Goal: Complete application form: Complete application form

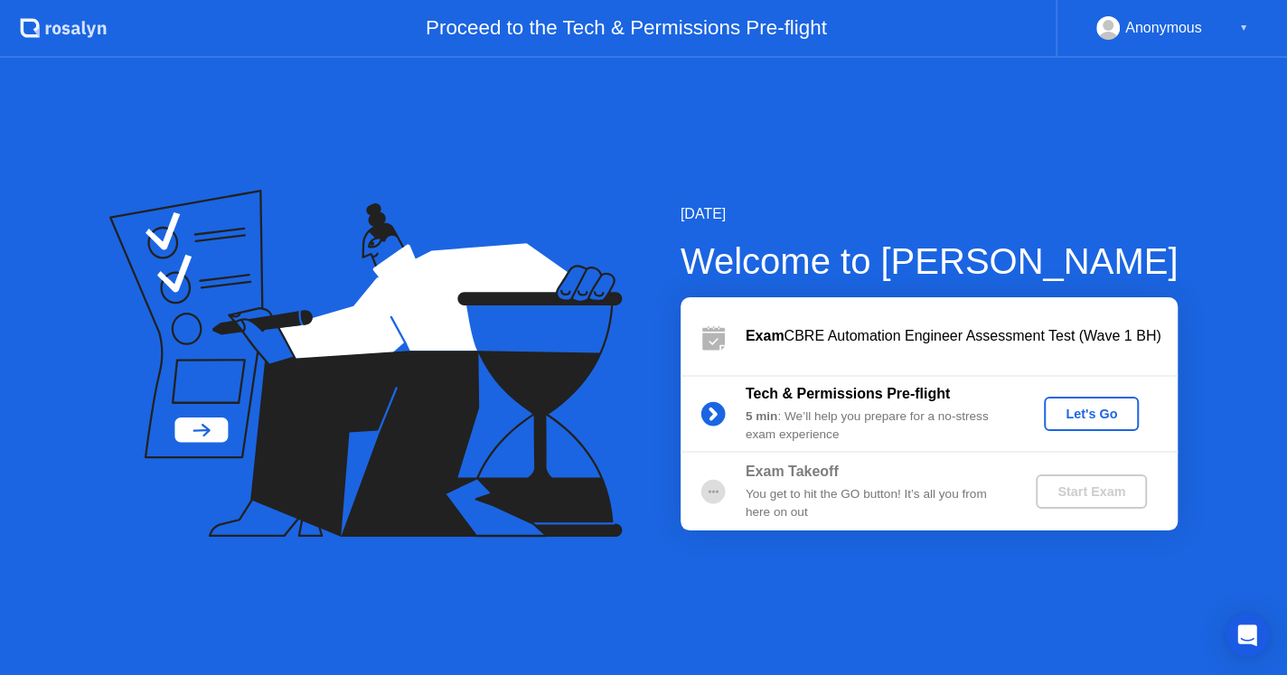
click at [1072, 417] on div "Let's Go" at bounding box center [1091, 414] width 80 height 14
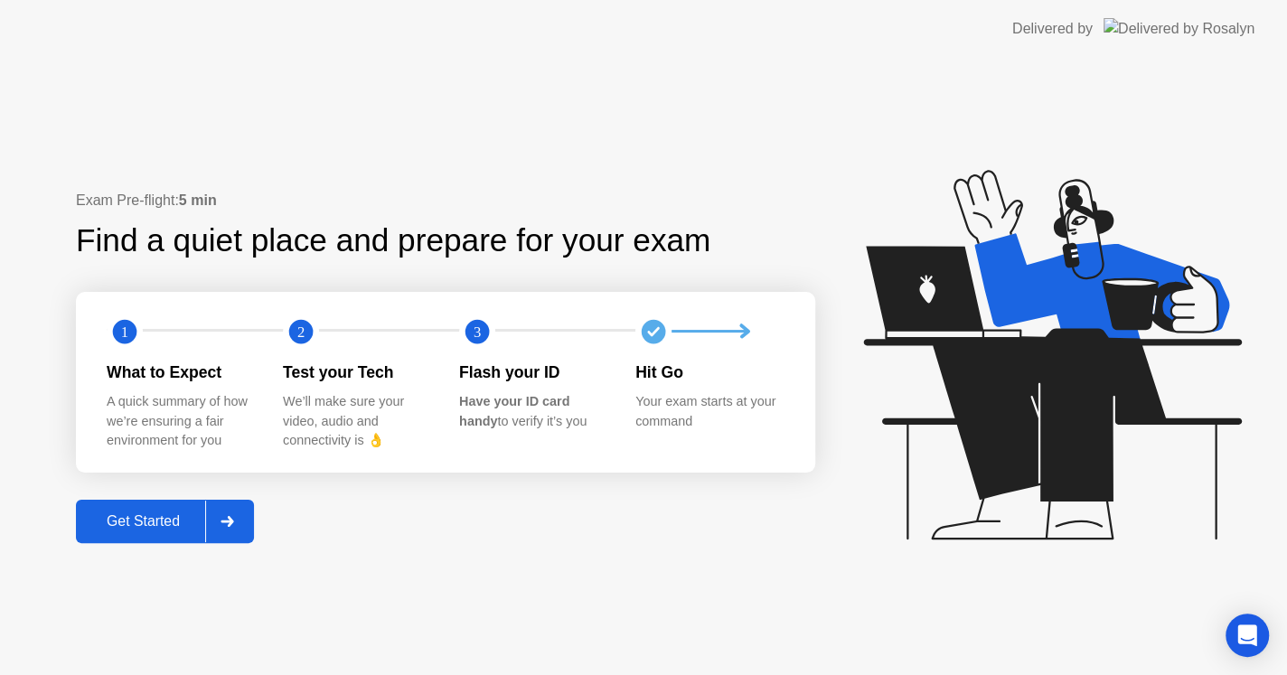
click at [169, 542] on button "Get Started" at bounding box center [165, 521] width 178 height 43
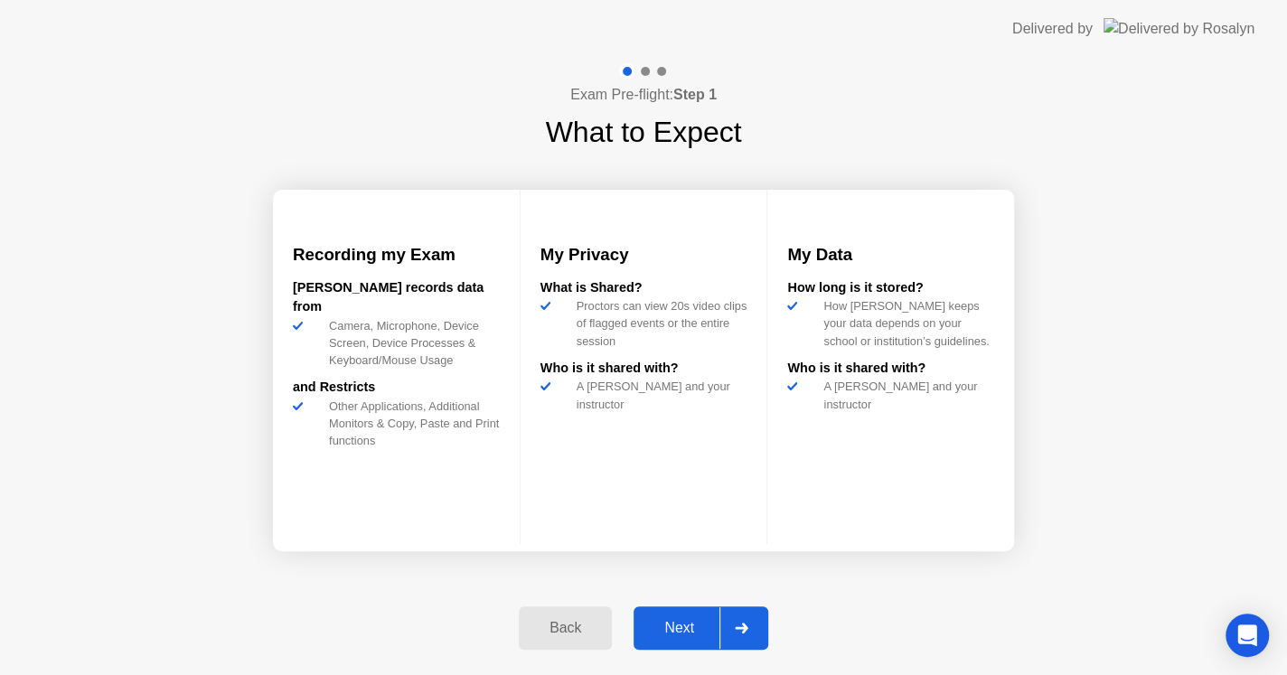
click at [658, 634] on div "Next" at bounding box center [679, 628] width 80 height 16
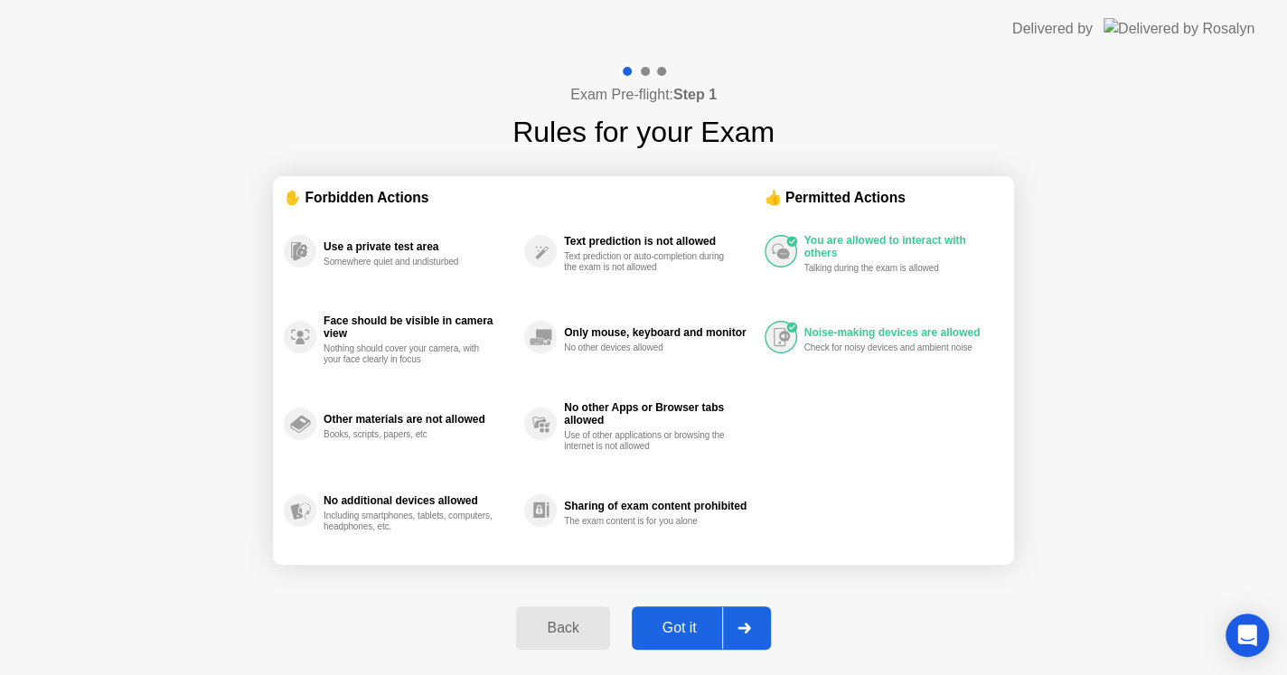
click at [658, 634] on div "Got it" at bounding box center [679, 628] width 85 height 16
select select "**********"
select select "*******"
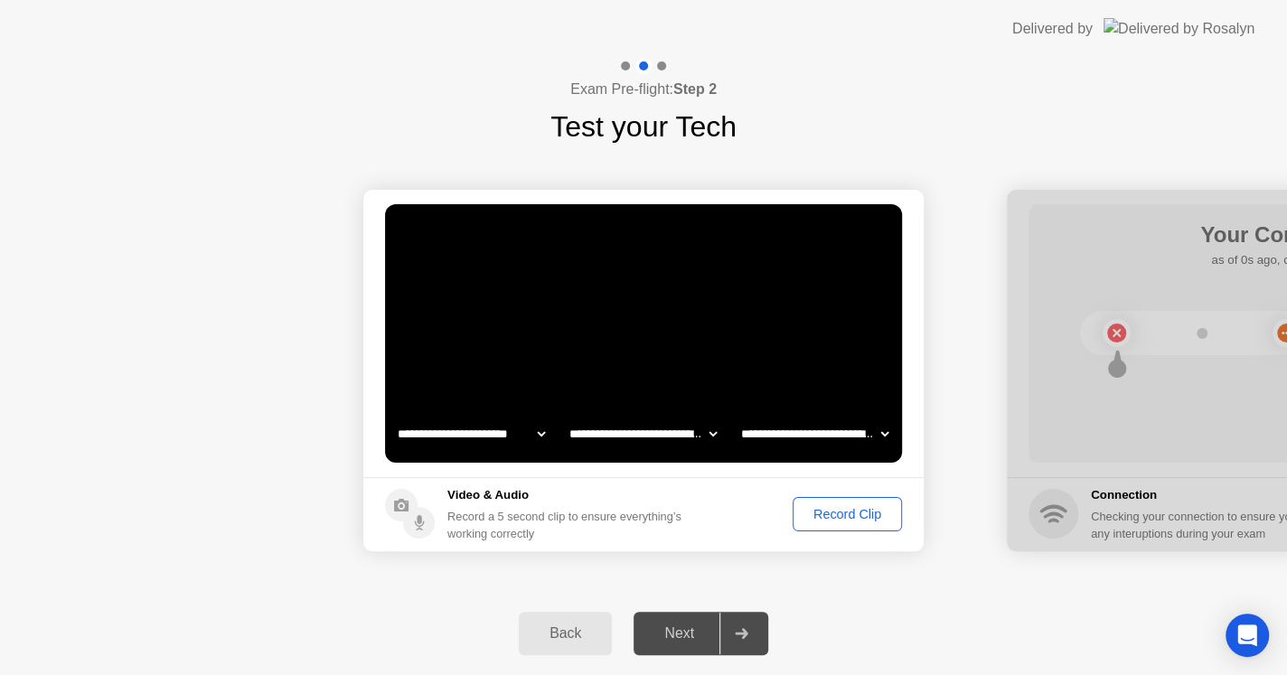
click at [821, 521] on div "Record Clip" at bounding box center [847, 514] width 97 height 14
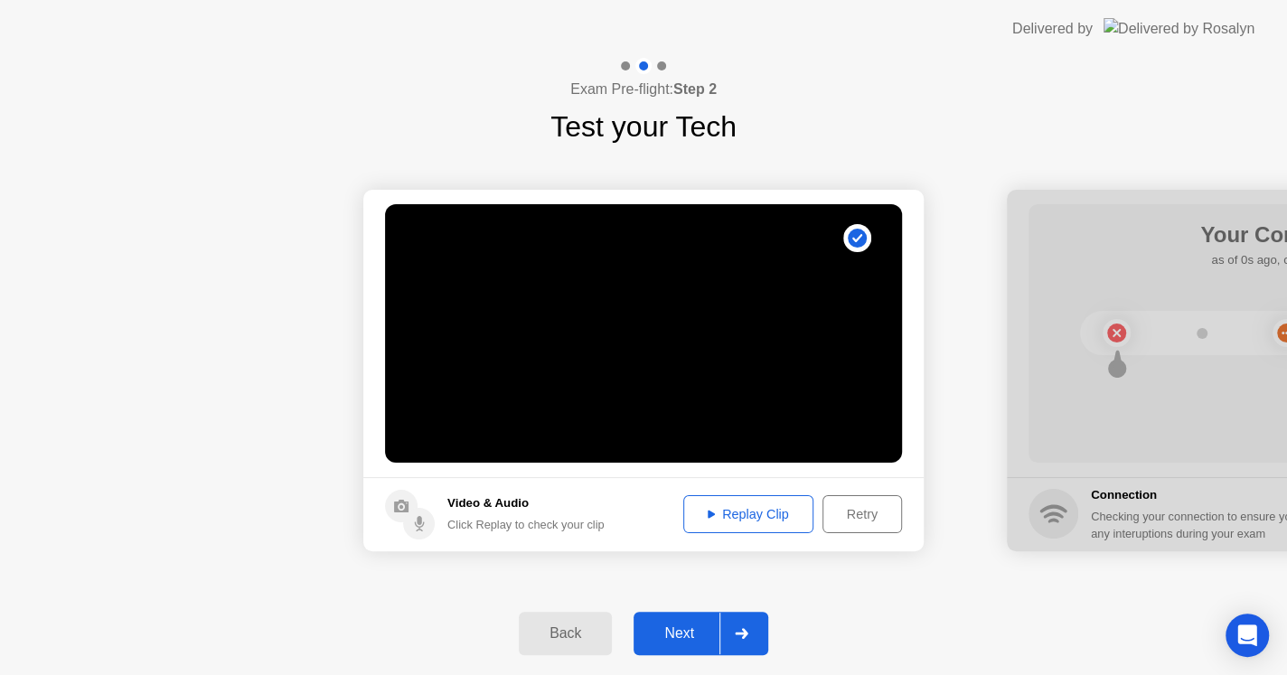
click at [767, 511] on div "Replay Clip" at bounding box center [747, 514] width 117 height 14
click at [676, 637] on div "Next" at bounding box center [679, 633] width 80 height 16
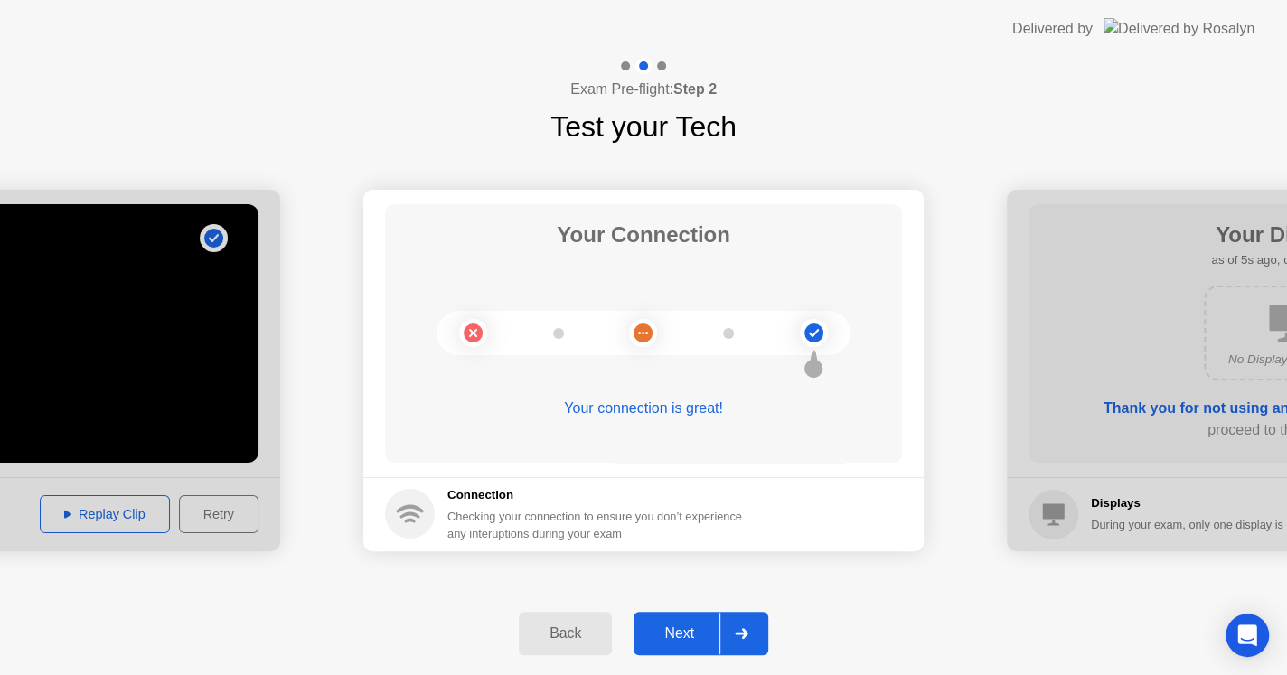
click at [676, 637] on div "Next" at bounding box center [679, 633] width 80 height 16
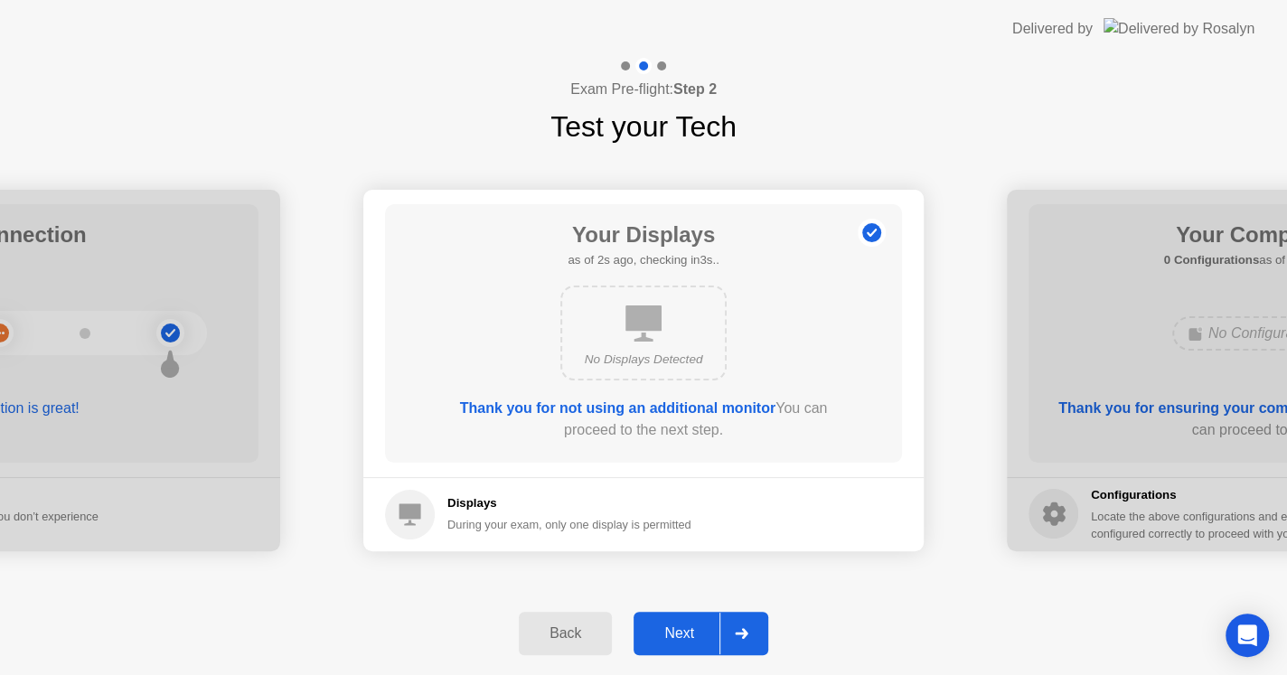
click at [688, 631] on div "Next" at bounding box center [679, 633] width 80 height 16
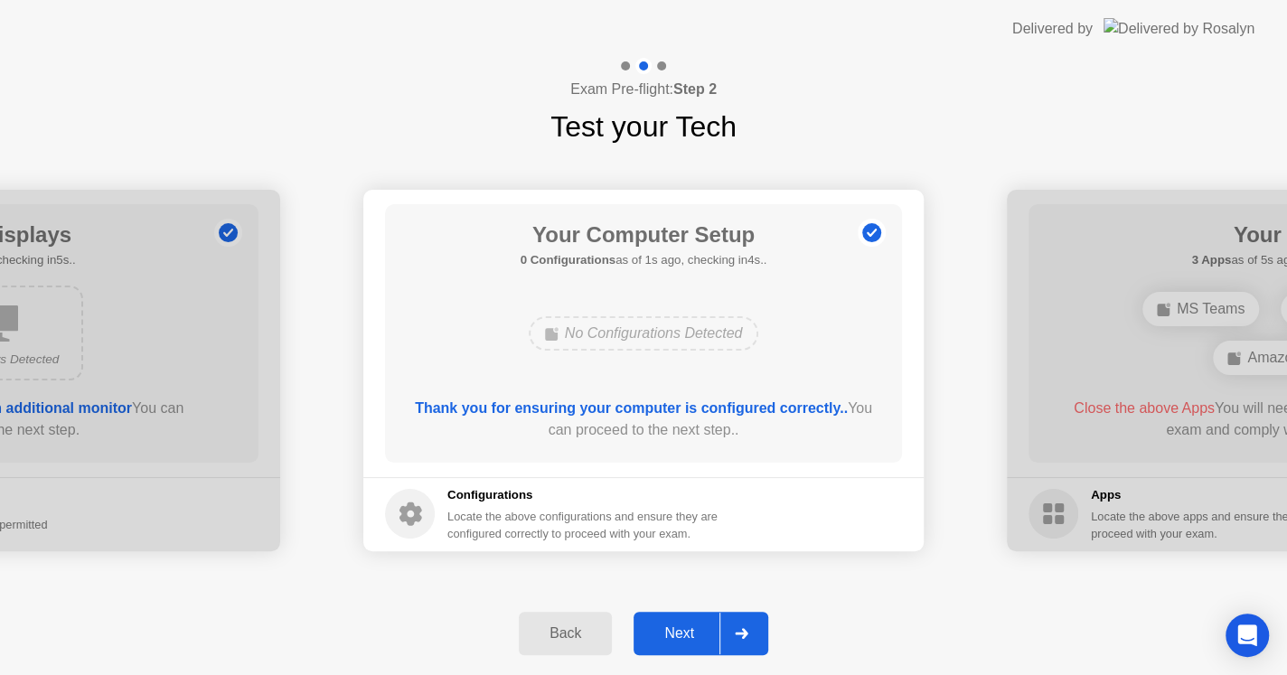
click at [688, 631] on div "Next" at bounding box center [679, 633] width 80 height 16
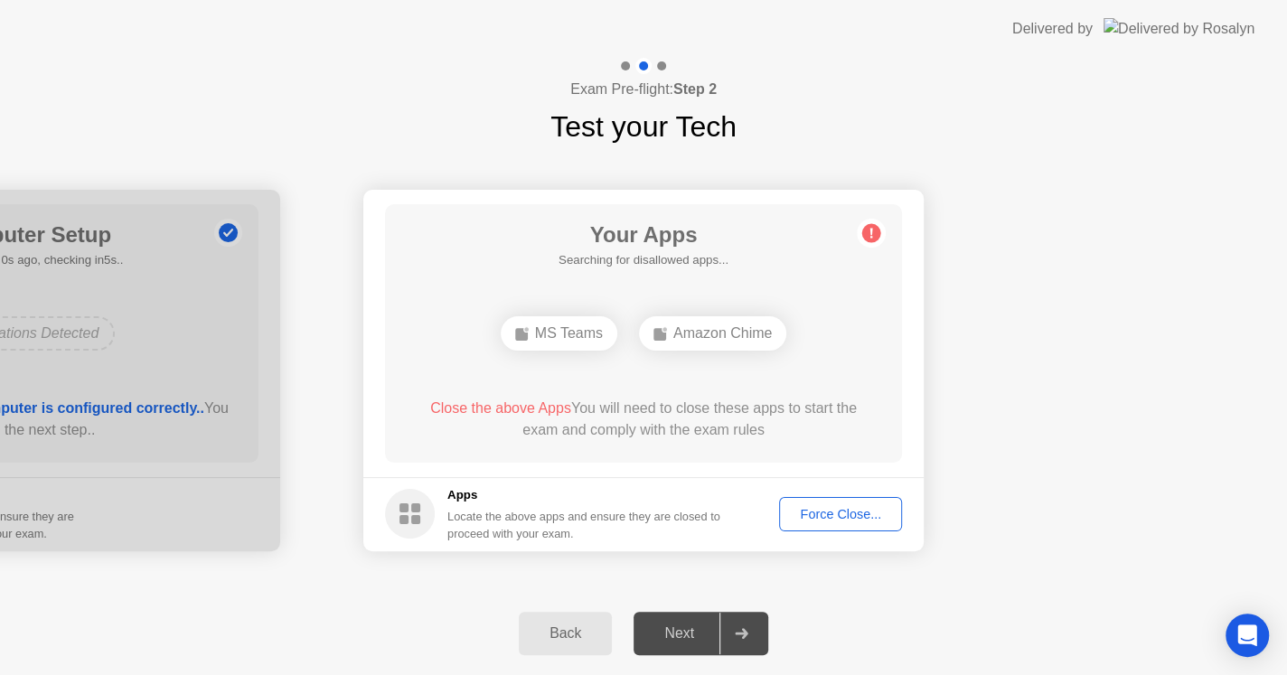
click at [810, 517] on div "Force Close..." at bounding box center [840, 514] width 110 height 14
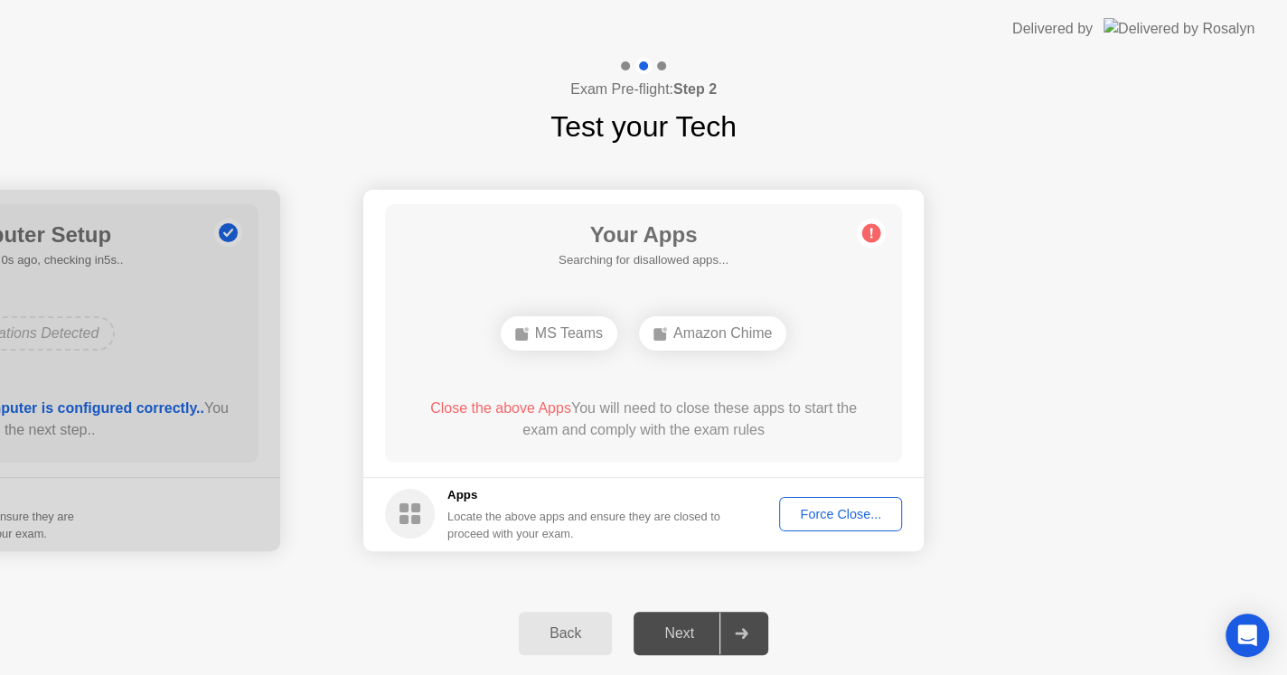
click at [809, 511] on div "Force Close..." at bounding box center [840, 514] width 110 height 14
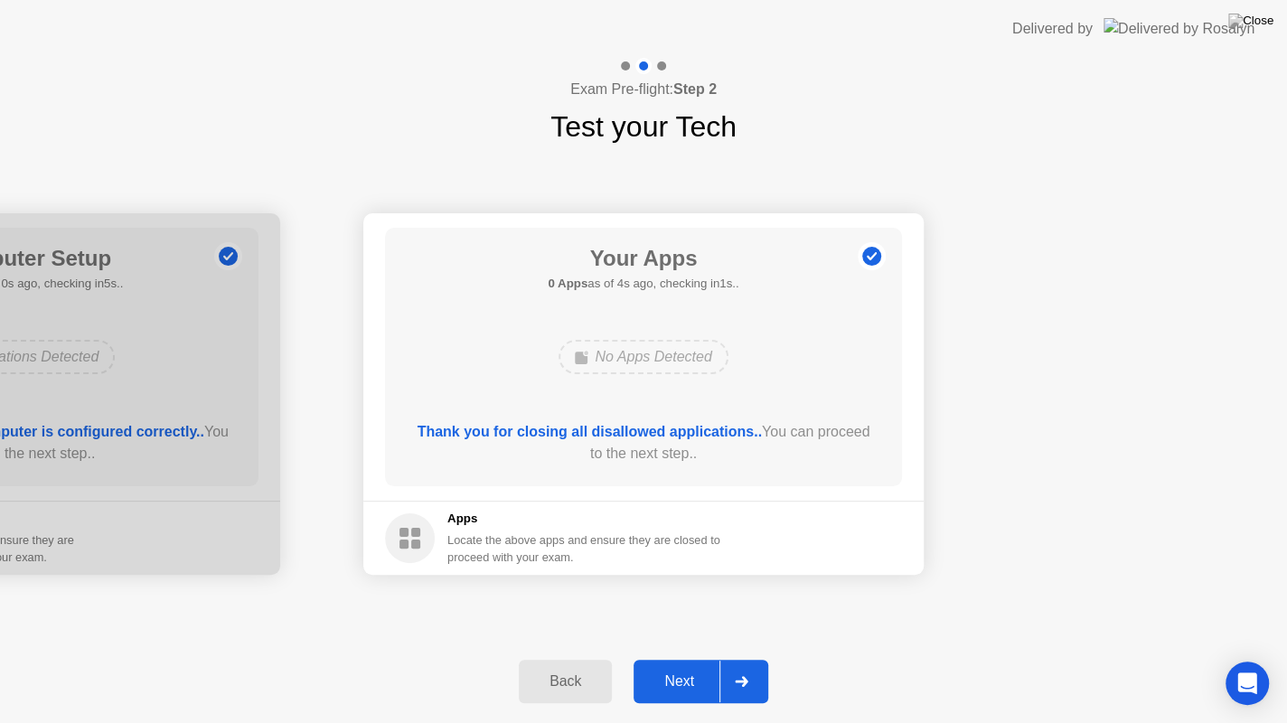
click at [674, 674] on div "Next" at bounding box center [679, 681] width 80 height 16
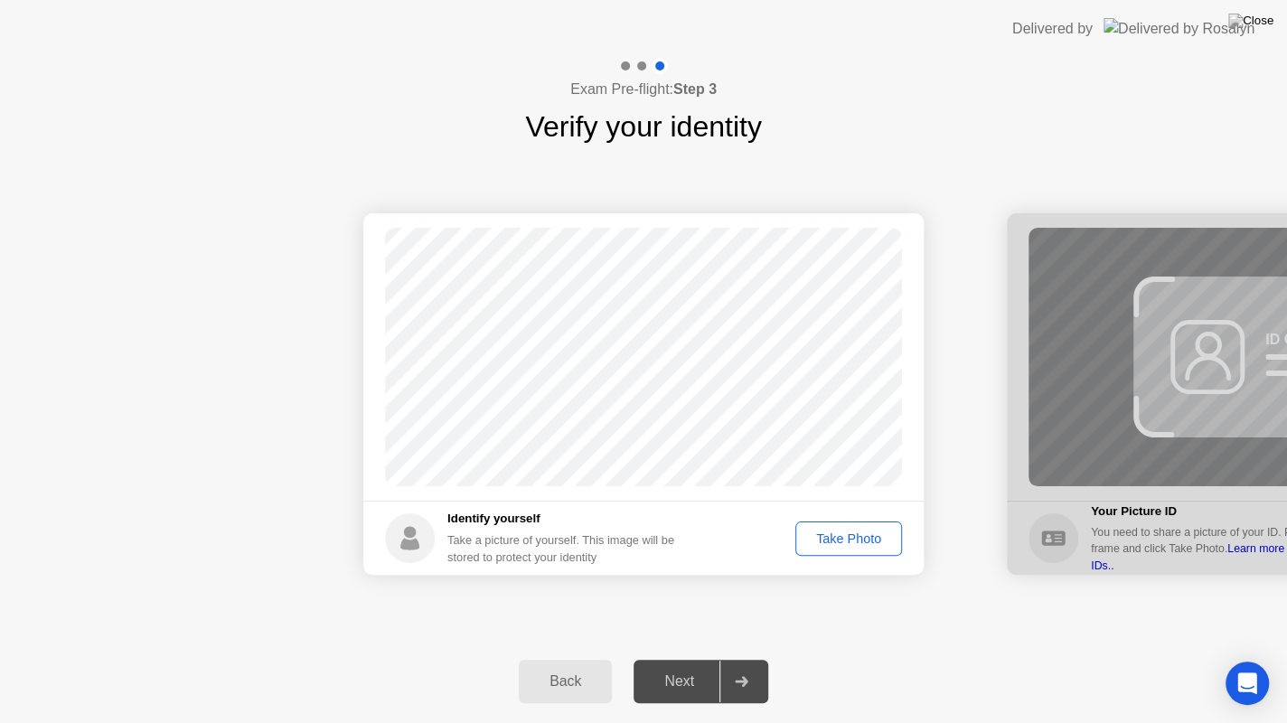
click at [818, 552] on button "Take Photo" at bounding box center [848, 538] width 107 height 34
click at [838, 542] on div "Retake" at bounding box center [860, 538] width 70 height 14
click at [838, 542] on div "Take Photo" at bounding box center [848, 538] width 94 height 14
click at [838, 542] on div "Retake" at bounding box center [860, 538] width 70 height 14
click at [838, 542] on div "Take Photo" at bounding box center [848, 538] width 94 height 14
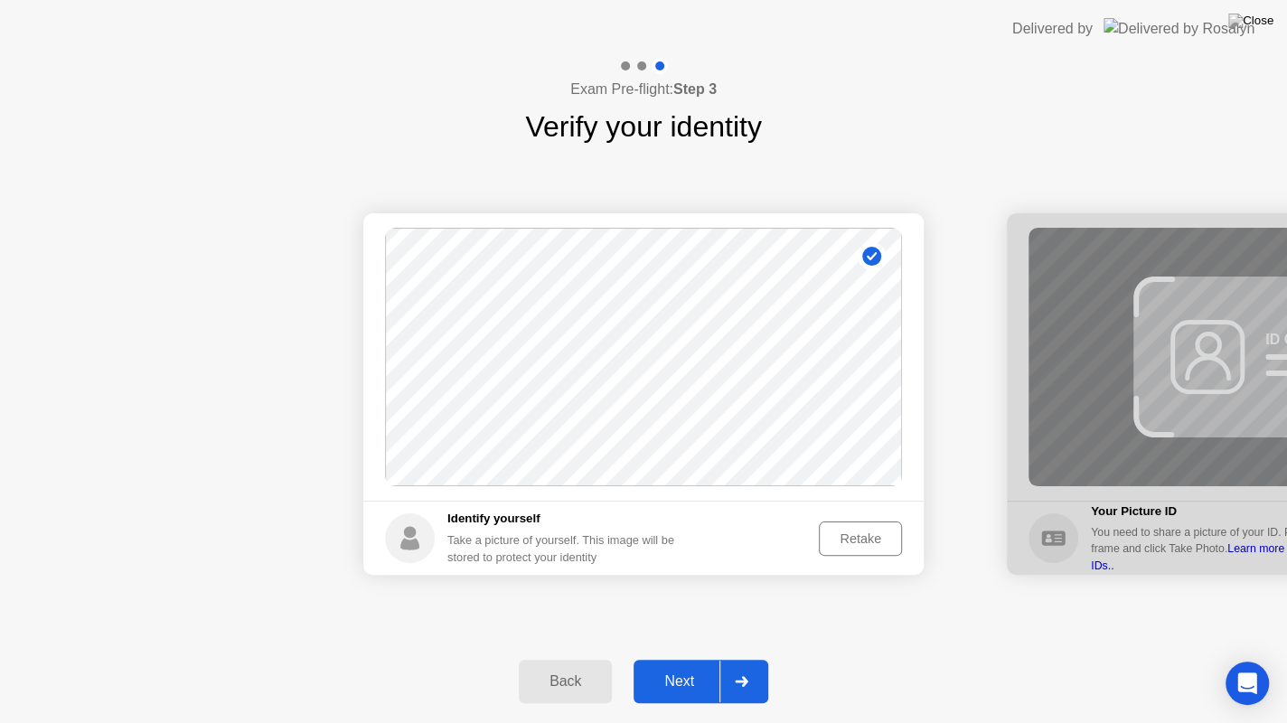
click at [687, 674] on div "Next" at bounding box center [679, 681] width 80 height 16
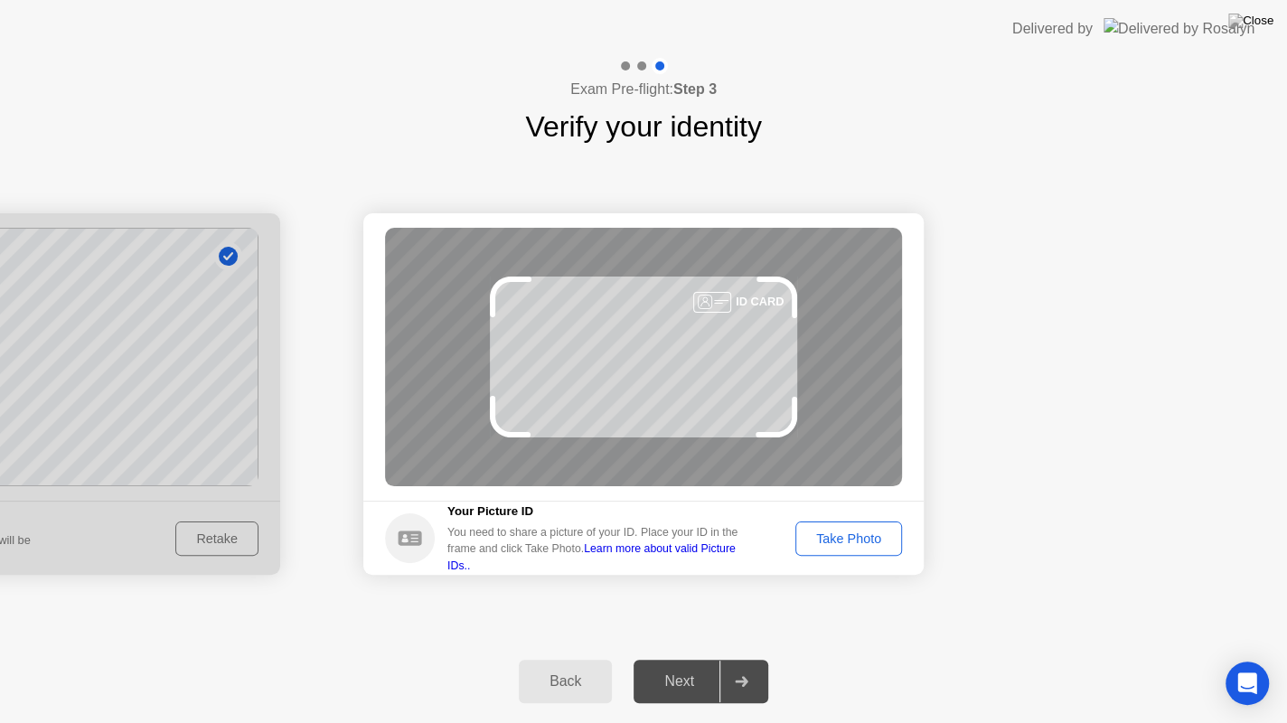
click at [838, 531] on div "Take Photo" at bounding box center [848, 538] width 94 height 14
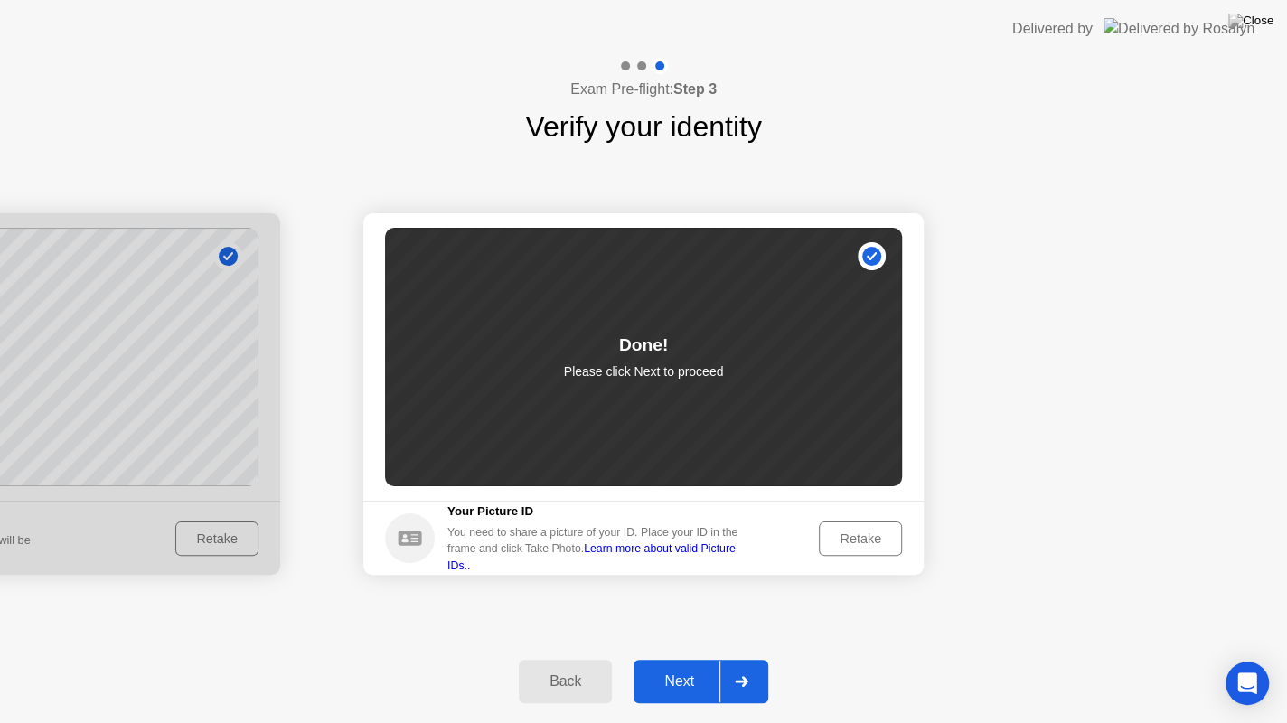
click at [675, 674] on div "Next" at bounding box center [679, 681] width 80 height 16
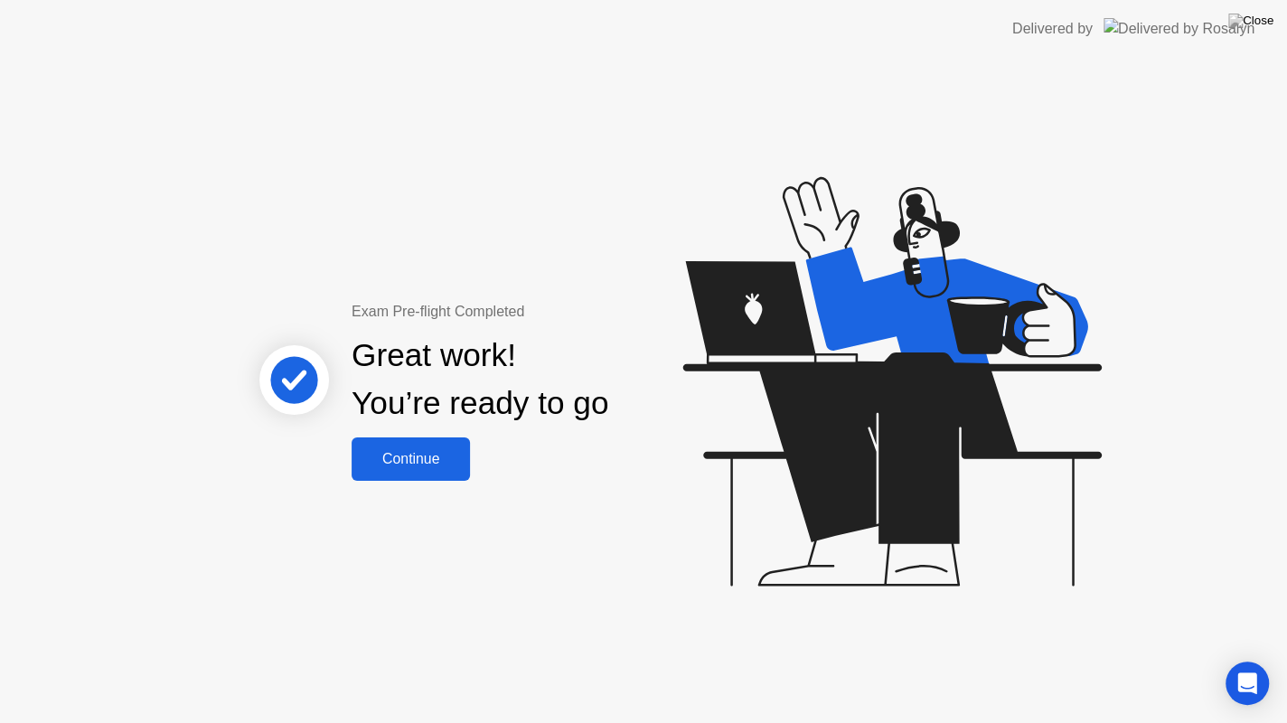
click at [423, 467] on div "Continue" at bounding box center [411, 459] width 108 height 16
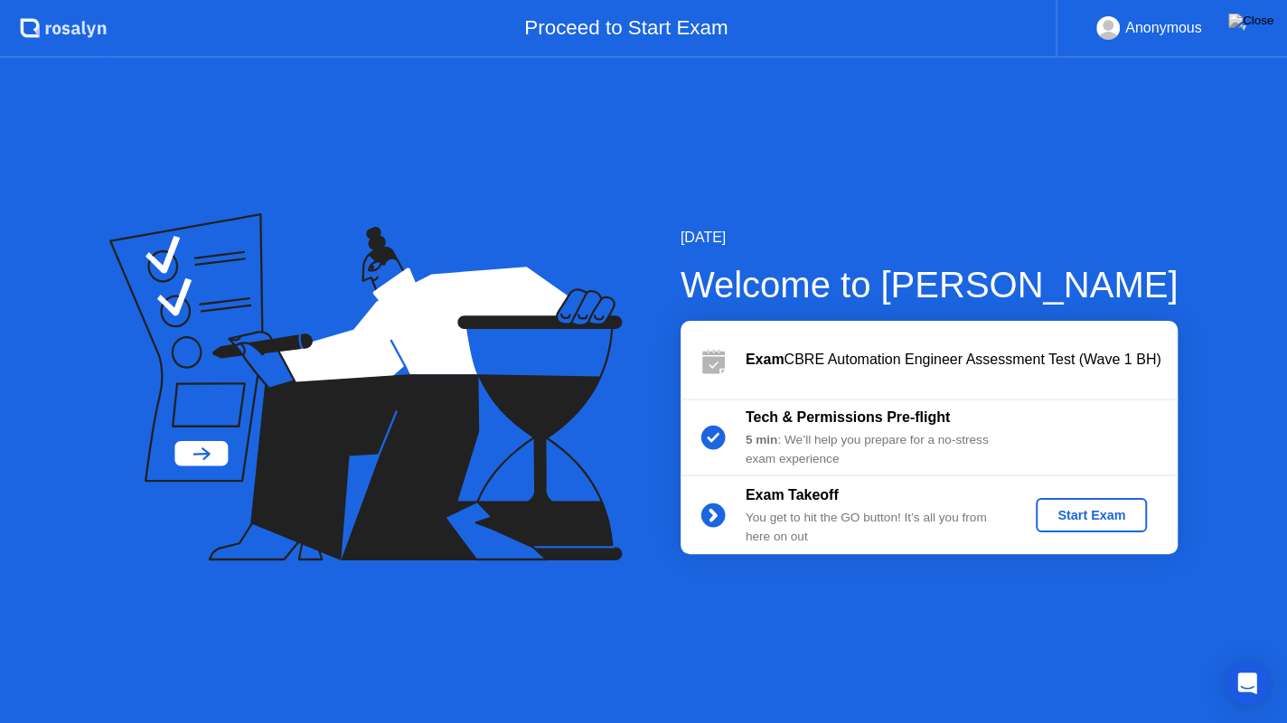
click at [1100, 521] on div "Start Exam" at bounding box center [1091, 515] width 97 height 14
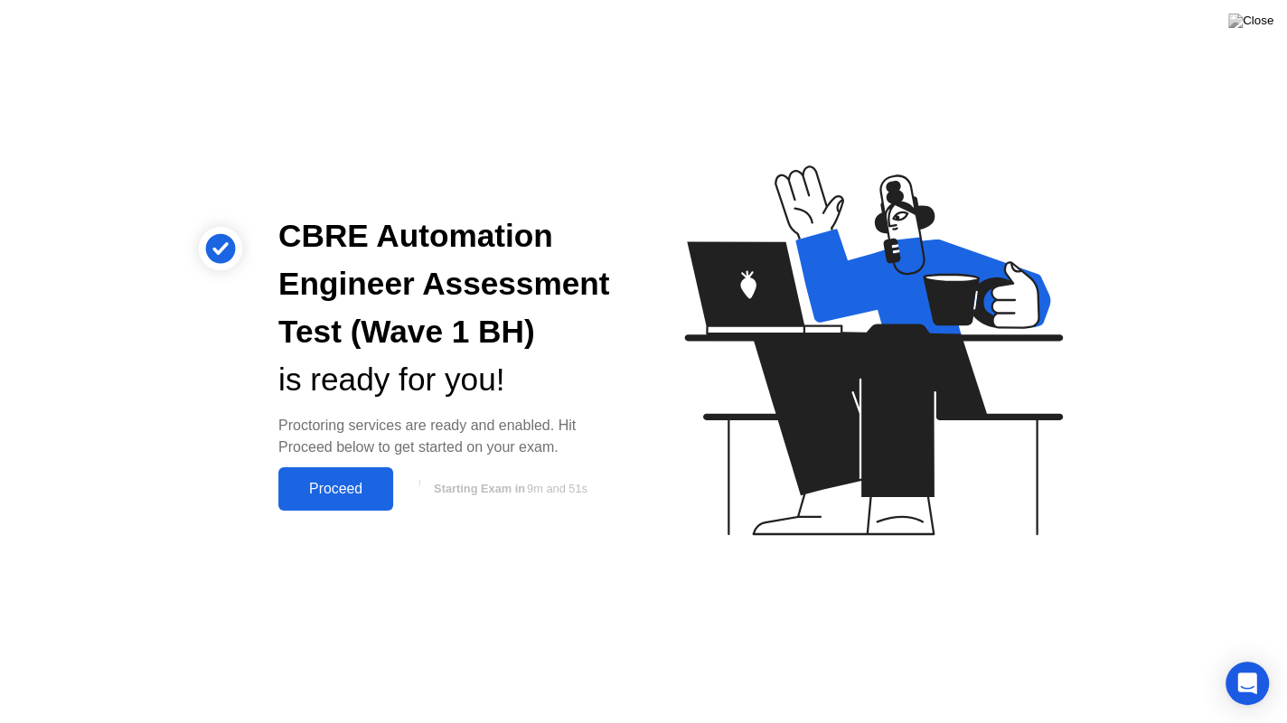
click at [347, 492] on div "Proceed" at bounding box center [336, 489] width 104 height 16
